Goal: Transaction & Acquisition: Subscribe to service/newsletter

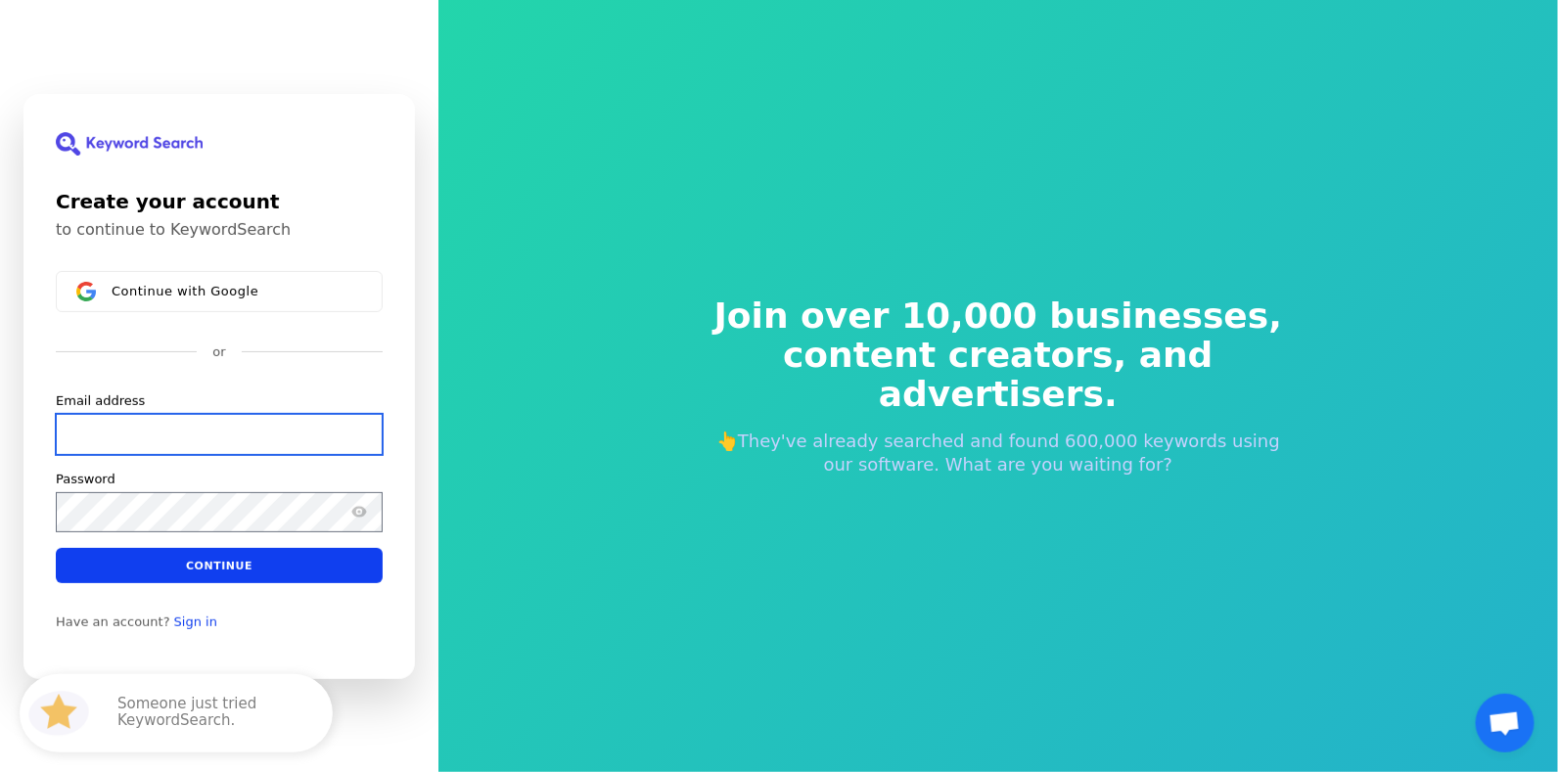
click at [160, 446] on input "Email address" at bounding box center [219, 433] width 327 height 41
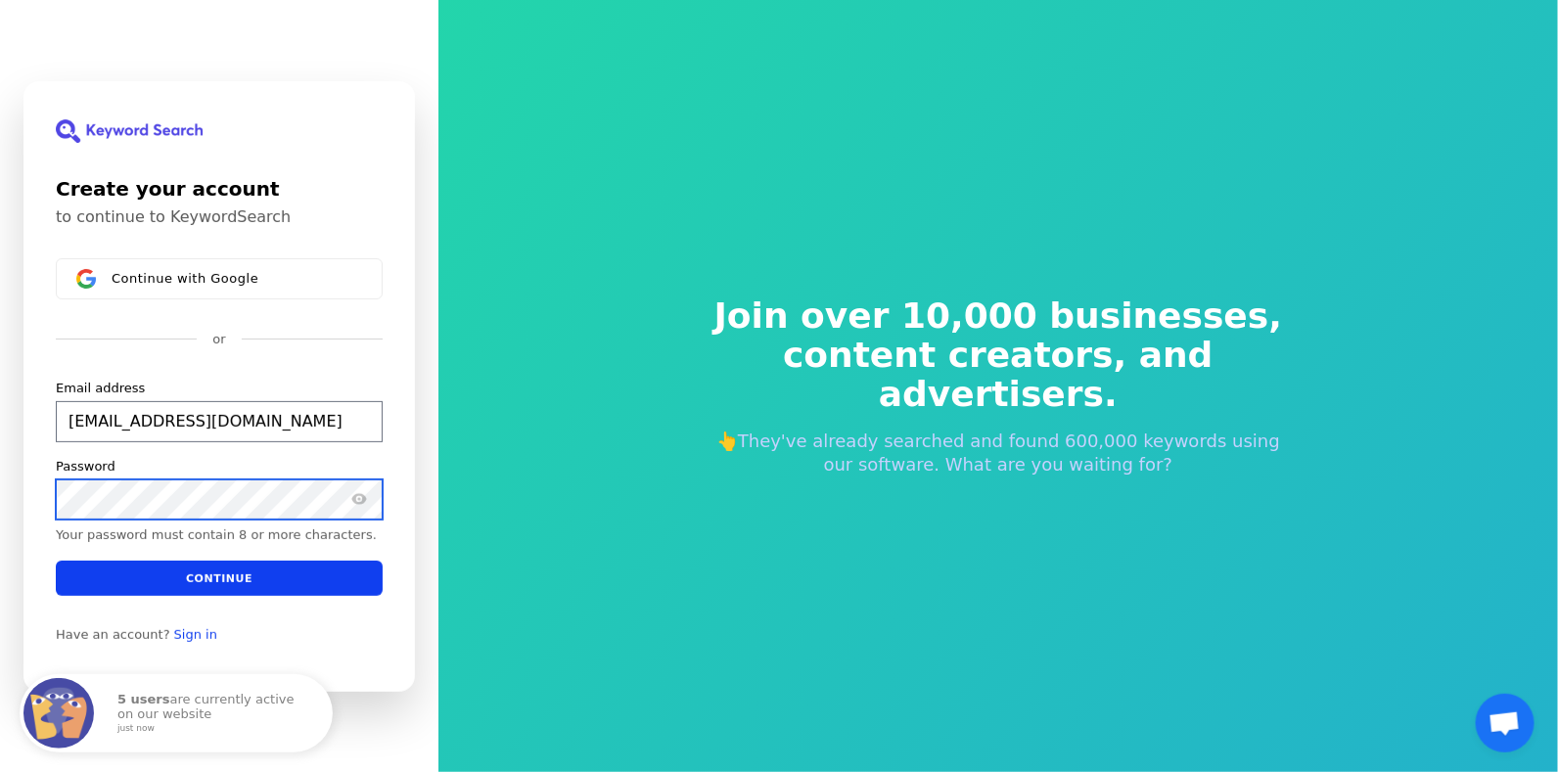
click at [56, 380] on button "submit" at bounding box center [56, 380] width 0 height 0
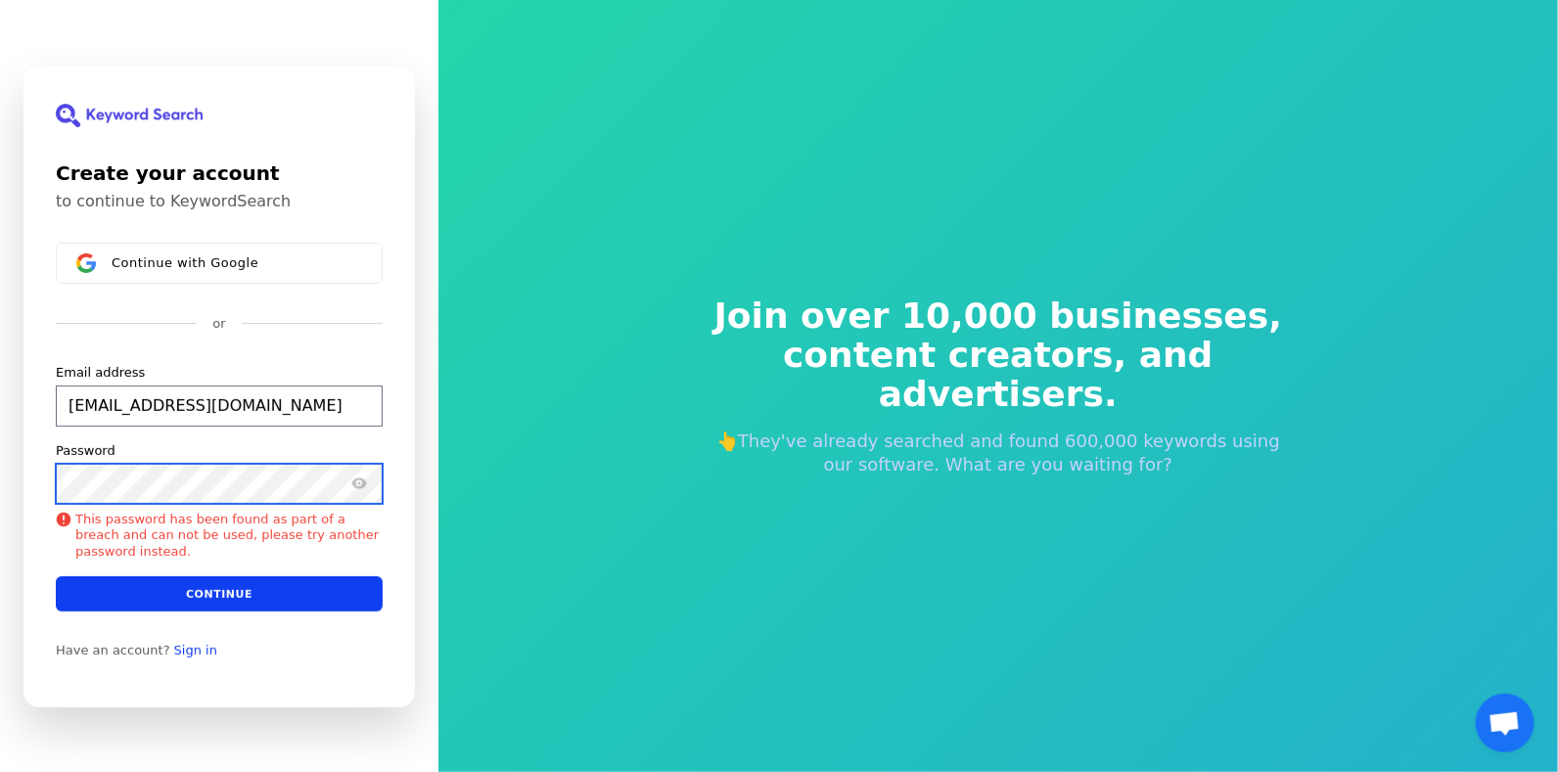
click at [0, 480] on html "Create your account to continue to KeywordSearch Continue with Google or Email …" at bounding box center [779, 386] width 1558 height 772
click at [56, 364] on button "submit" at bounding box center [56, 364] width 0 height 0
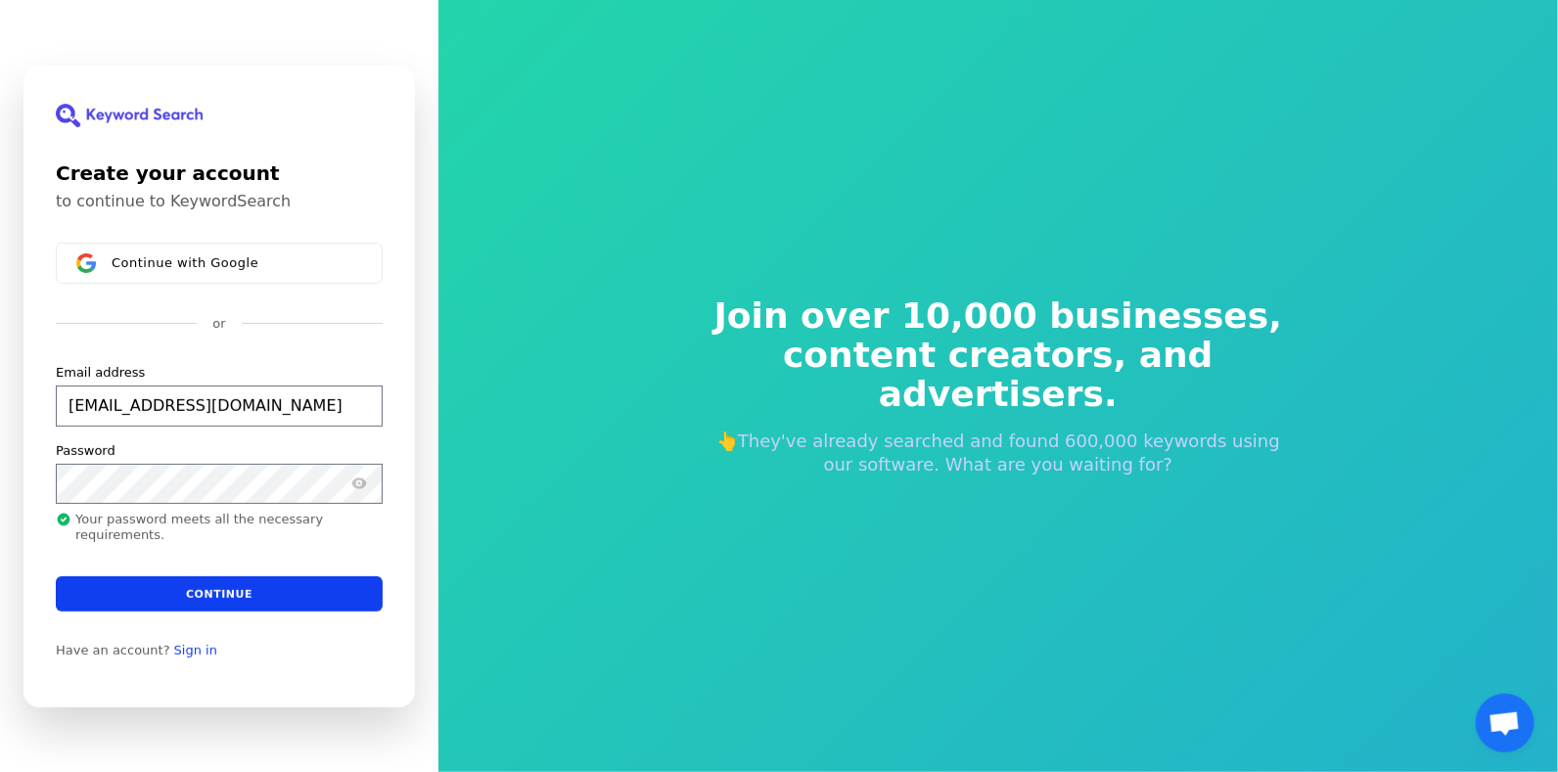
type input "[EMAIL_ADDRESS][DOMAIN_NAME]"
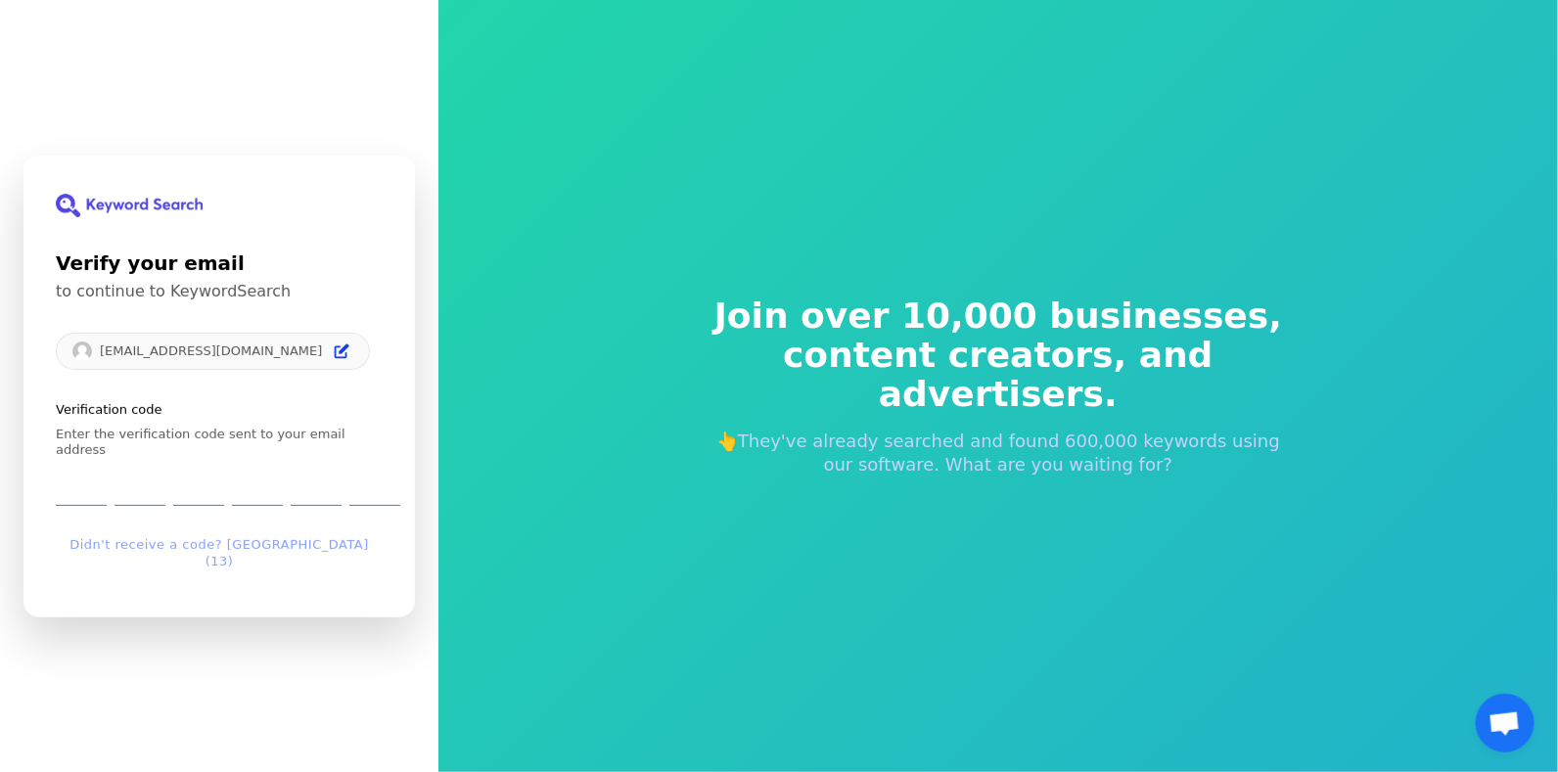
type input "0"
type input "9"
type input "8"
type input "5"
type input "9"
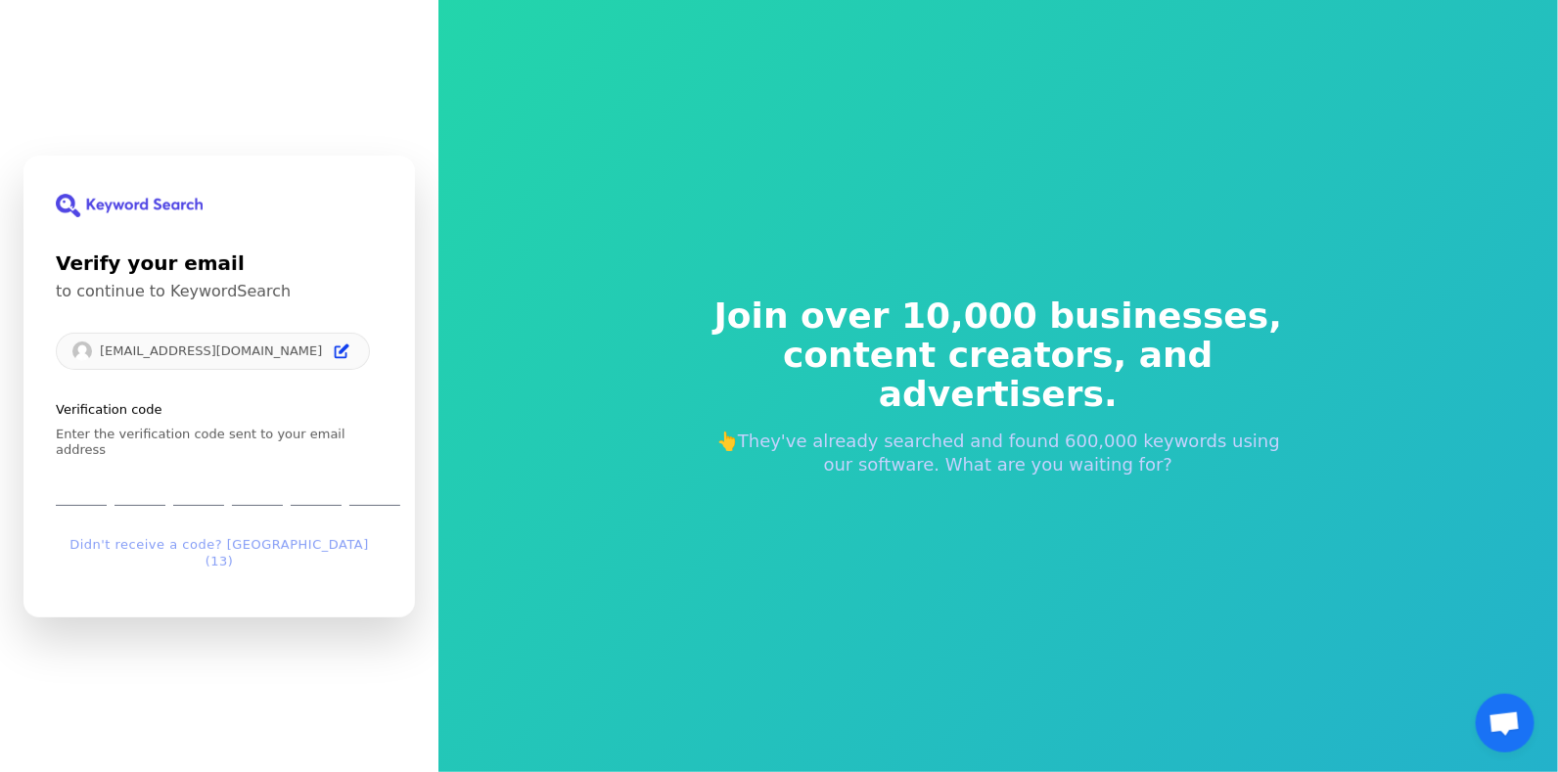
type input "3"
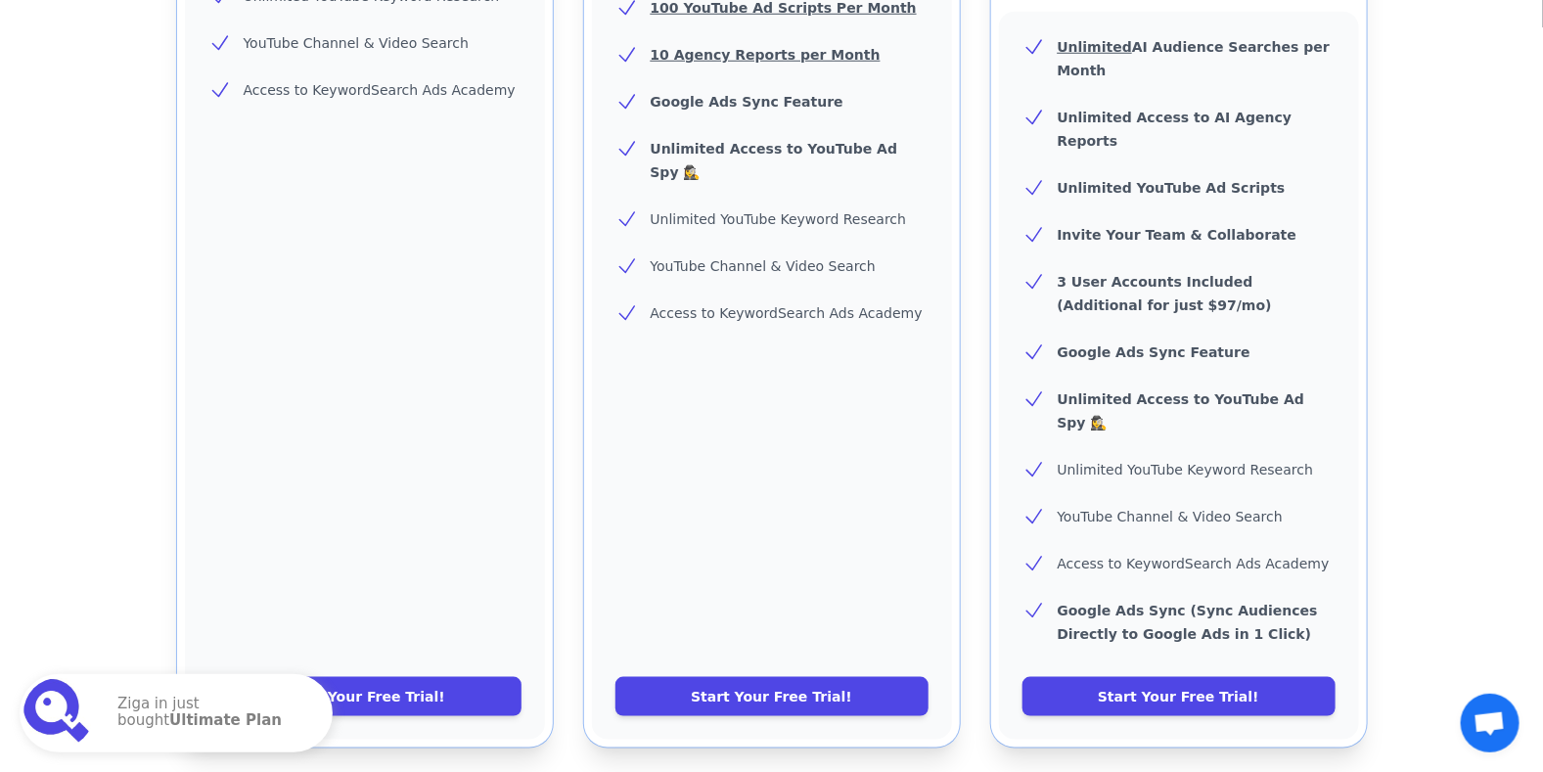
scroll to position [772, 0]
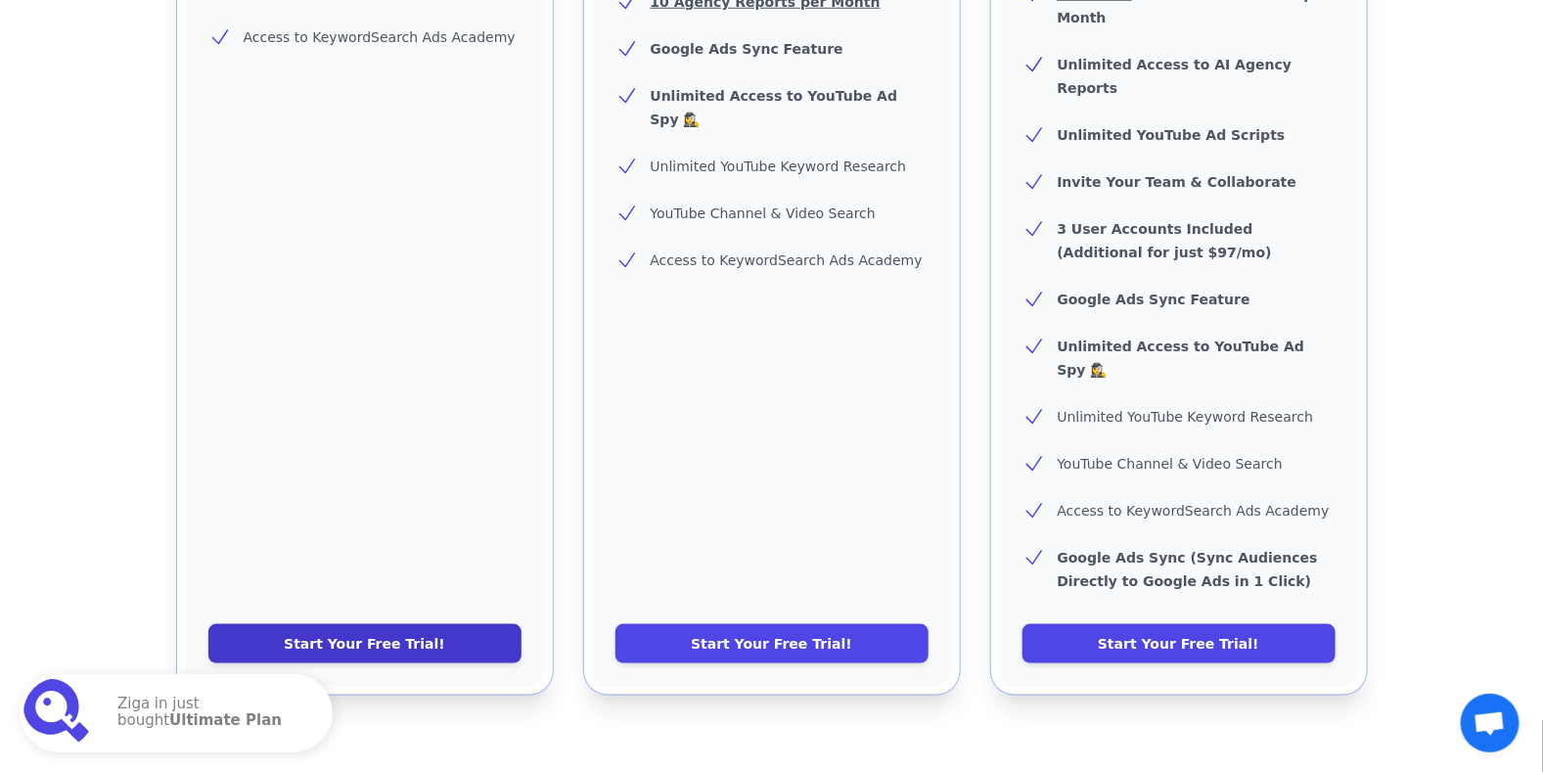
click at [392, 624] on link "Start Your Free Trial!" at bounding box center [364, 643] width 313 height 39
